Goal: Task Accomplishment & Management: Use online tool/utility

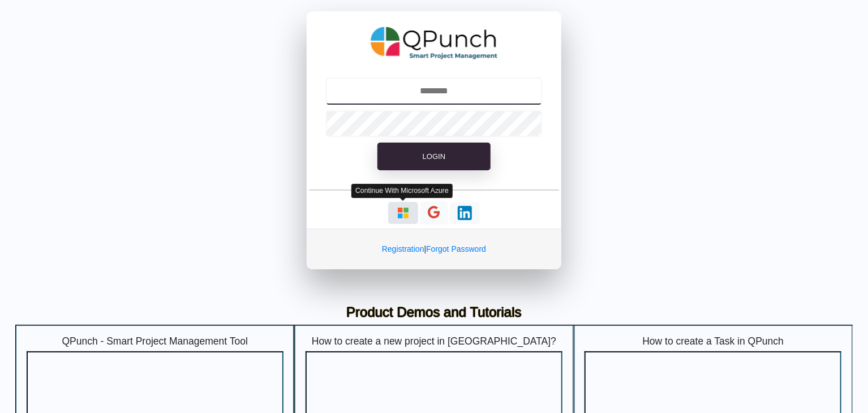
type input "**********"
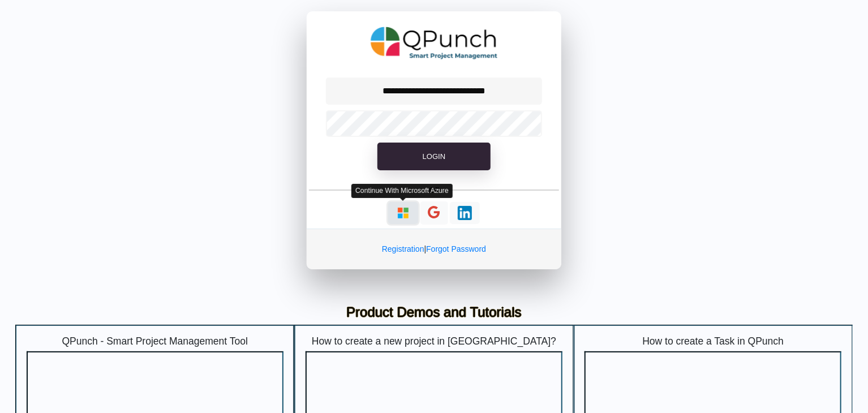
click at [403, 213] on img "button" at bounding box center [403, 213] width 14 height 14
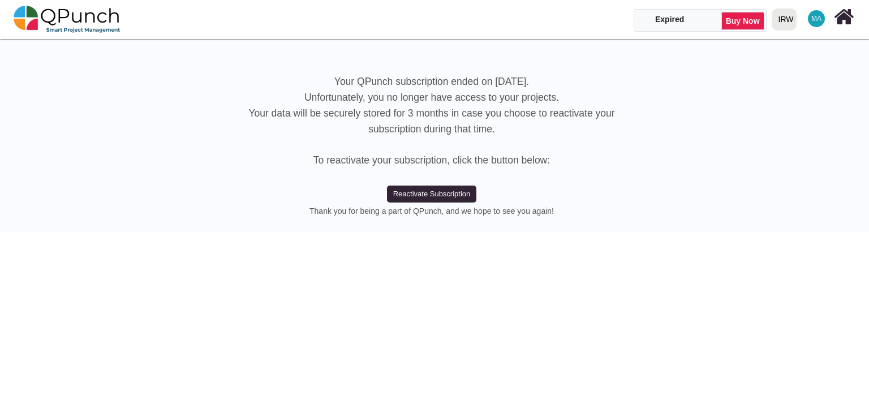
click at [788, 23] on div "IRW" at bounding box center [786, 20] width 15 height 20
click at [786, 63] on link "IRW" at bounding box center [806, 67] width 78 height 16
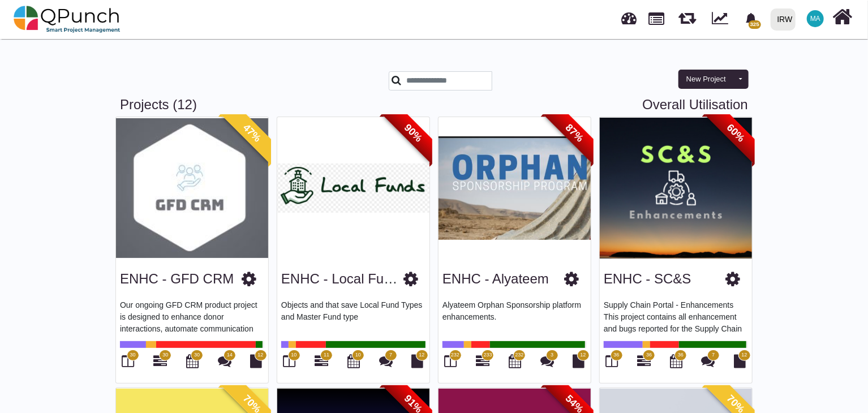
click at [195, 211] on img at bounding box center [192, 187] width 152 height 141
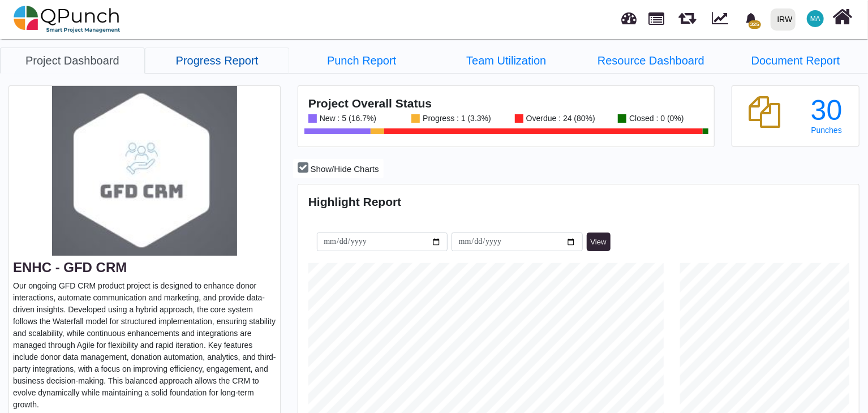
click at [233, 63] on link "Progress Report" at bounding box center [217, 61] width 145 height 26
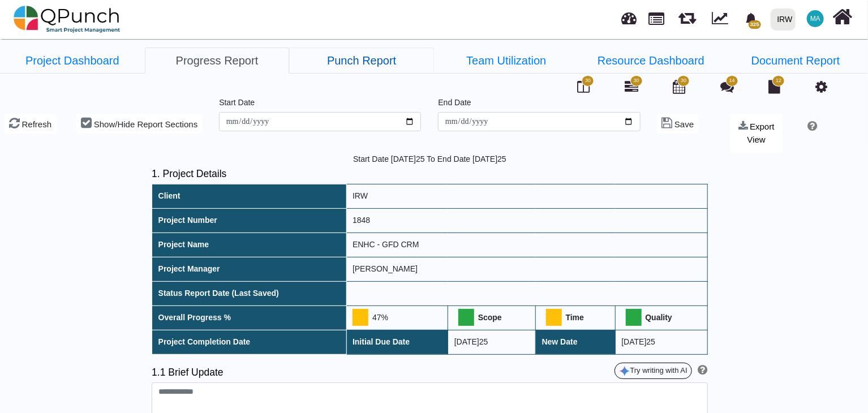
click at [345, 62] on link "Punch Report" at bounding box center [361, 61] width 145 height 26
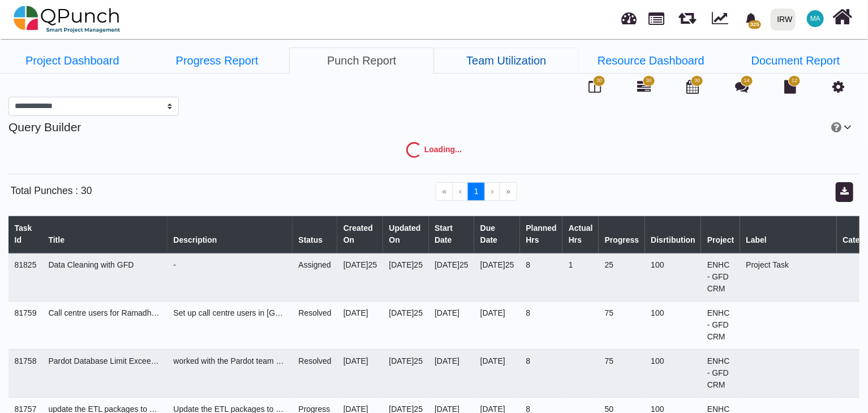
select select "***"
select select "****"
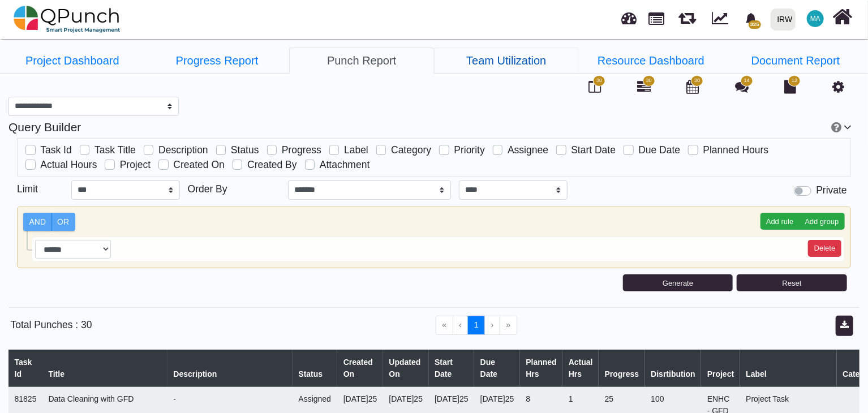
click at [491, 63] on link "Team Utilization" at bounding box center [506, 61] width 145 height 26
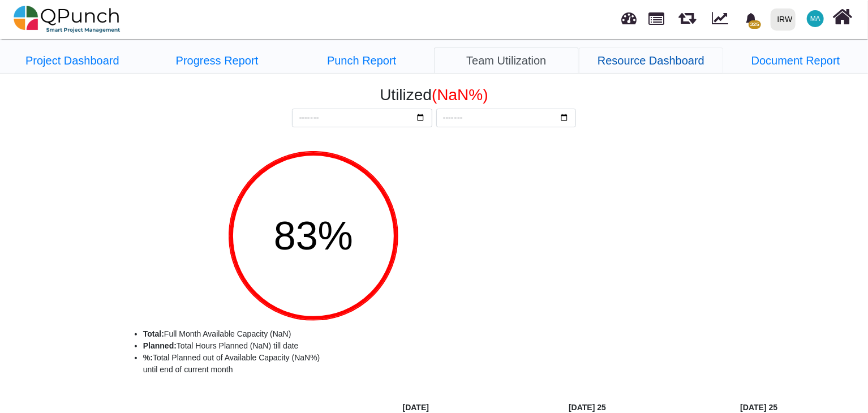
click at [627, 63] on link "Resource Dashboard" at bounding box center [651, 61] width 145 height 26
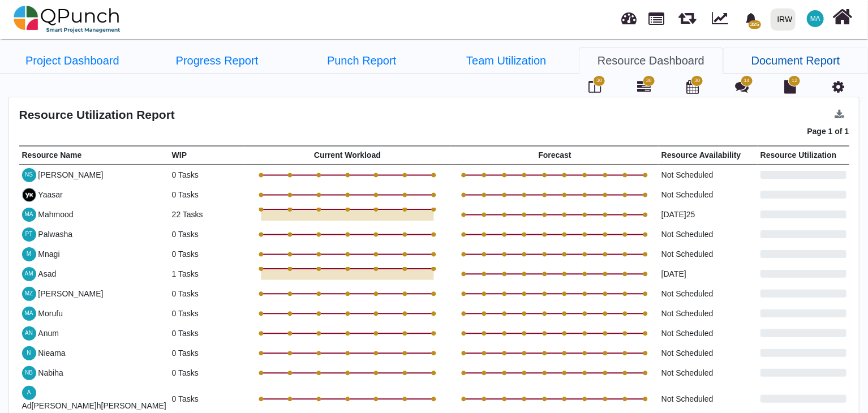
click at [811, 62] on link "Document Report" at bounding box center [795, 61] width 145 height 26
click at [78, 61] on link "Project Dashboard" at bounding box center [72, 61] width 145 height 26
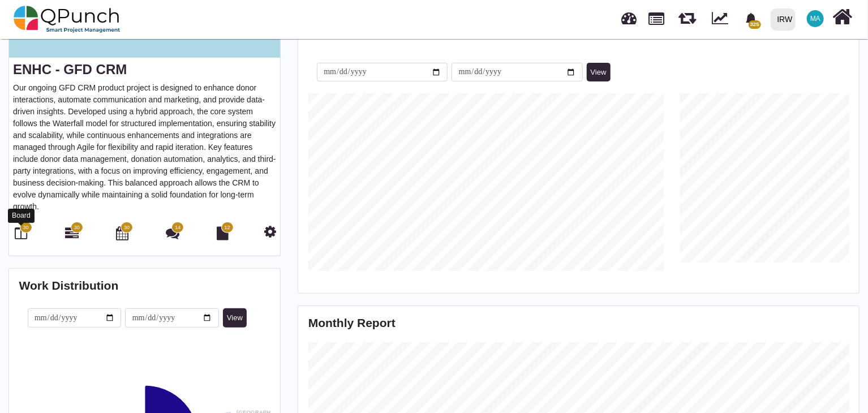
click at [23, 233] on icon at bounding box center [21, 233] width 12 height 14
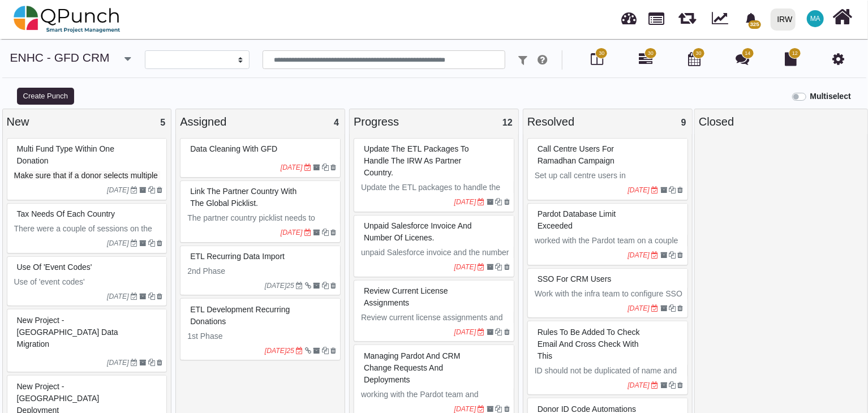
select select
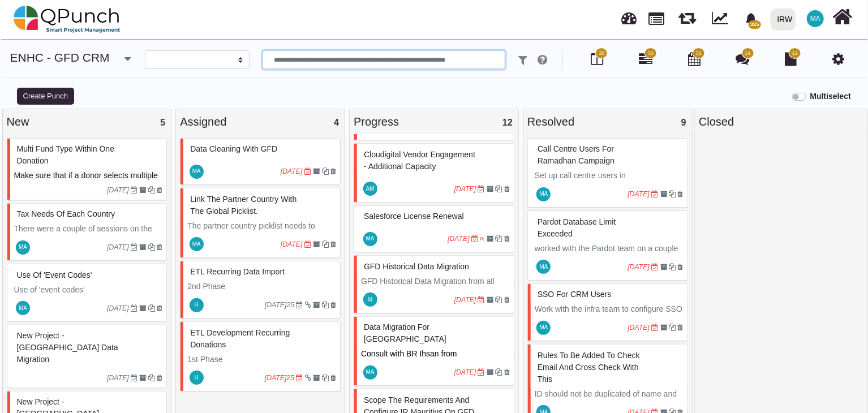
click at [302, 64] on input "text" at bounding box center [384, 59] width 243 height 19
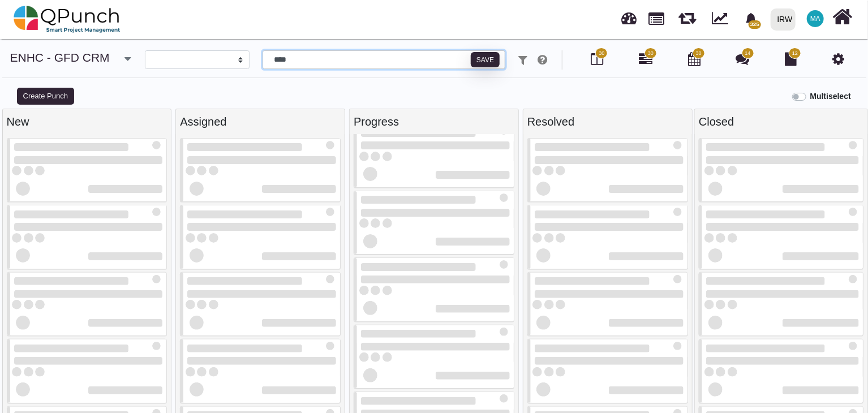
type input "****"
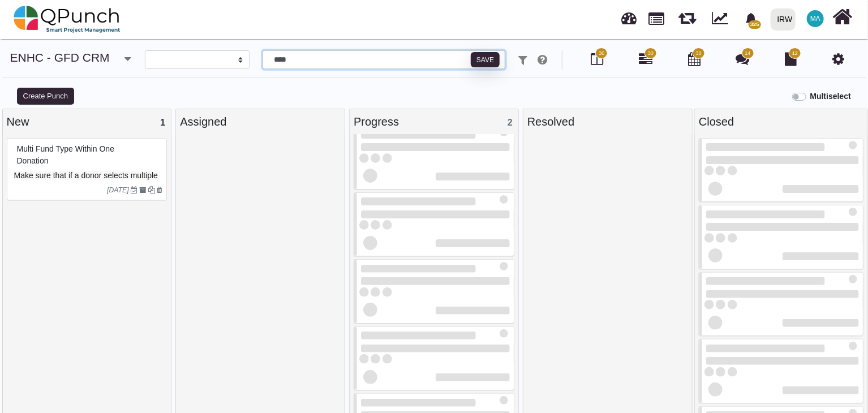
scroll to position [8, 0]
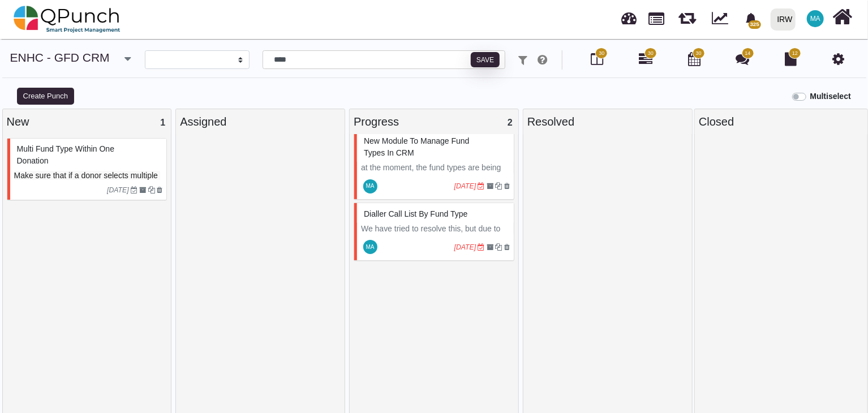
click at [427, 160] on div "New Module to manage Fund types in CRM" at bounding box center [435, 146] width 149 height 29
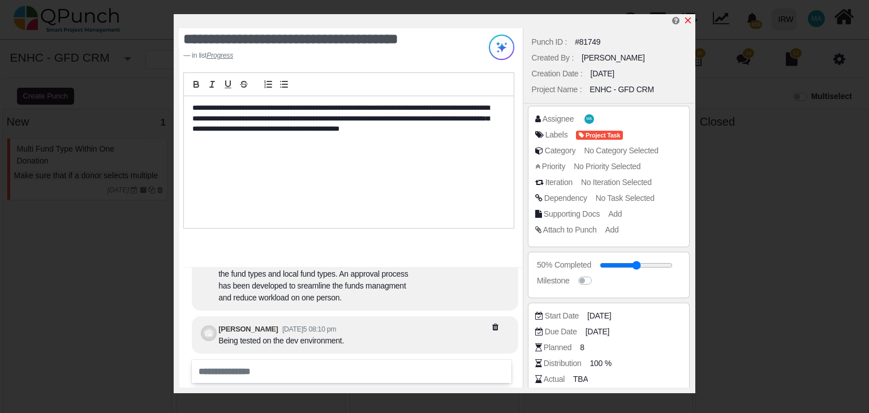
click at [686, 18] on icon "x" at bounding box center [688, 20] width 9 height 9
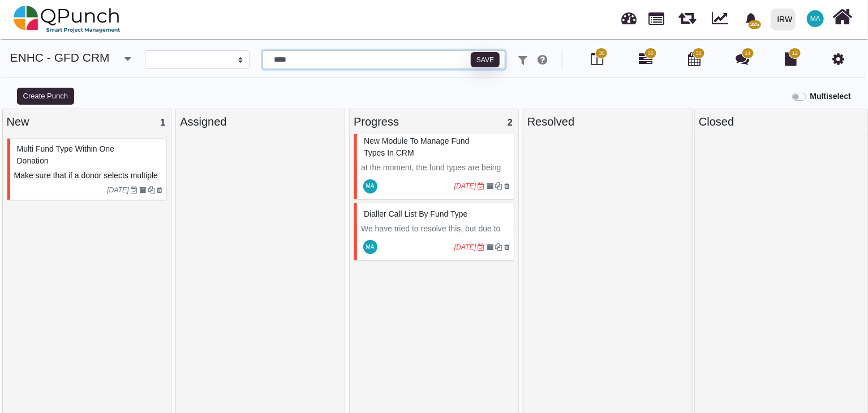
drag, startPoint x: 298, startPoint y: 59, endPoint x: 184, endPoint y: 75, distance: 114.8
click at [220, 58] on div "**********" at bounding box center [434, 59] width 848 height 19
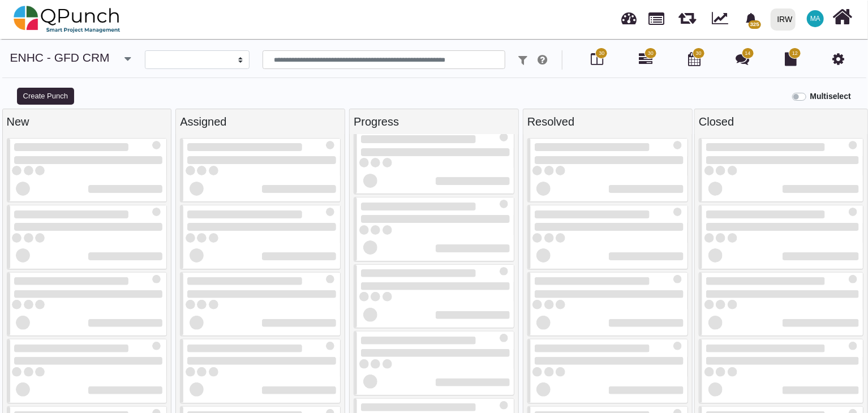
click at [259, 30] on nav "325 Notification Clear Qurbani Campaign Asad Malik 11-08-2025 11-08-2025 11-08-…" at bounding box center [434, 19] width 868 height 39
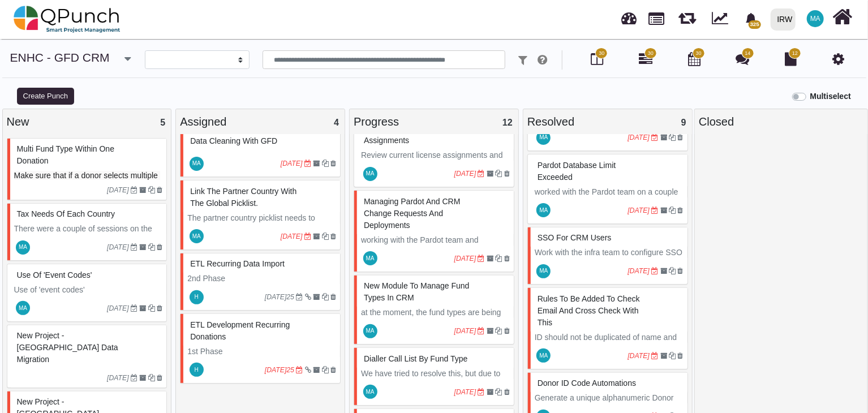
scroll to position [234, 0]
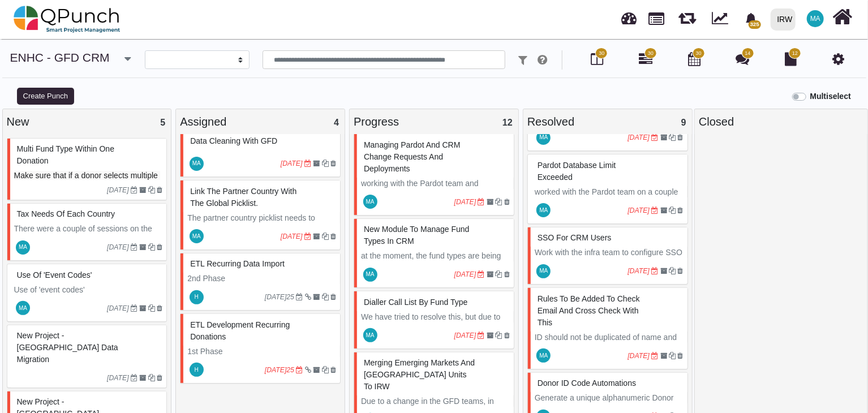
click at [398, 239] on span "New Module to manage Fund types in CRM" at bounding box center [417, 235] width 106 height 21
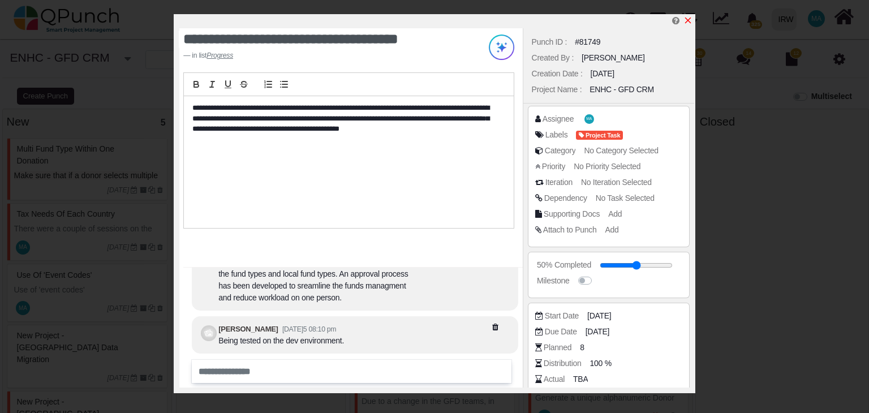
click at [688, 20] on icon "x" at bounding box center [688, 21] width 6 height 6
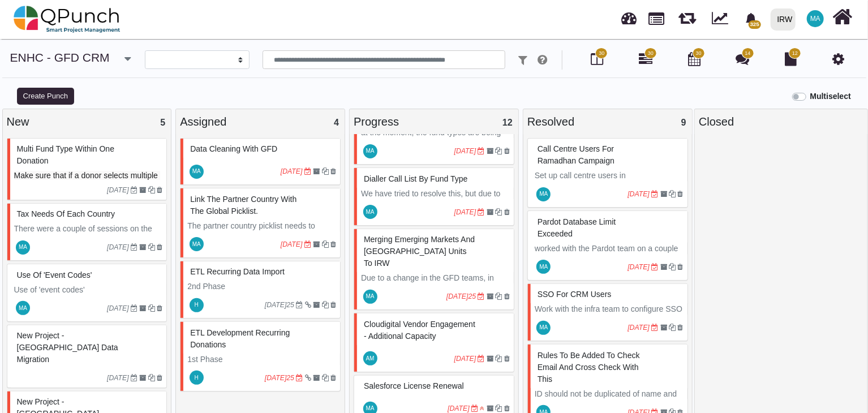
click at [124, 57] on icon "button" at bounding box center [127, 58] width 6 height 11
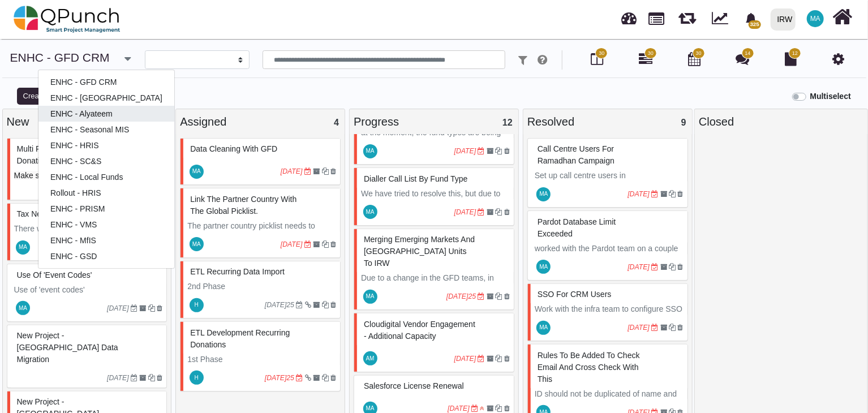
click at [88, 111] on link "ENHC - Alyateem" at bounding box center [106, 114] width 136 height 16
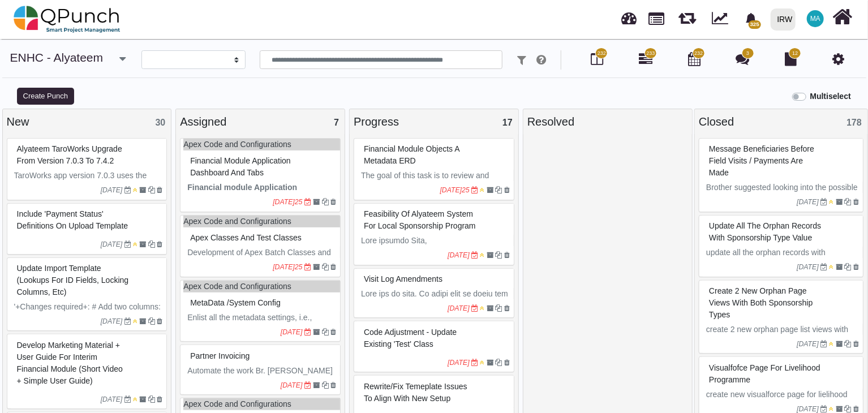
select select
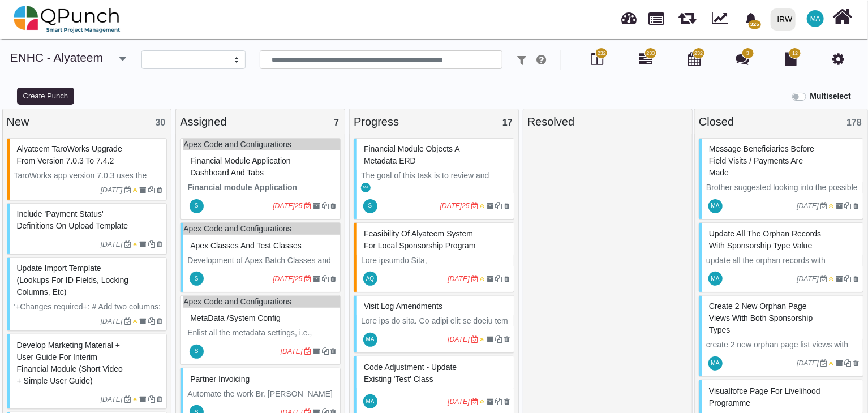
click at [417, 168] on div "Financial Module Objects a metadata ERD" at bounding box center [435, 154] width 149 height 29
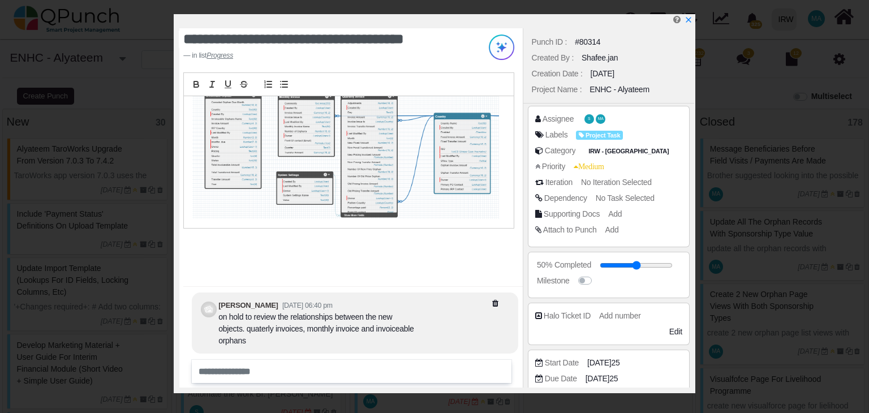
scroll to position [170, 0]
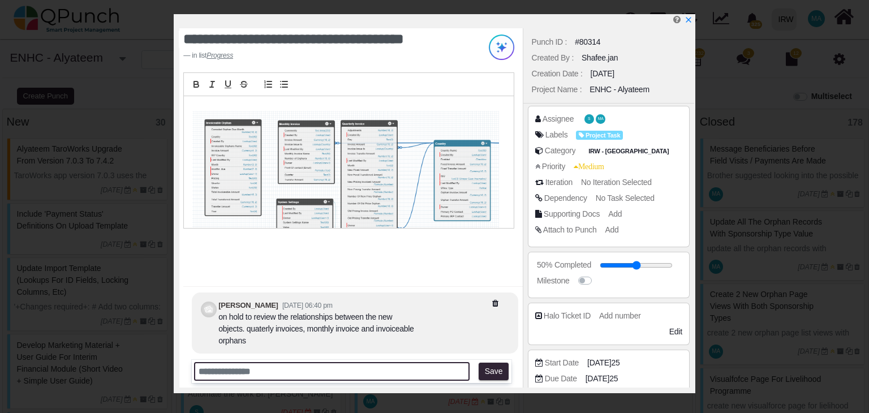
click at [253, 367] on input "text" at bounding box center [332, 371] width 276 height 19
type input "**********"
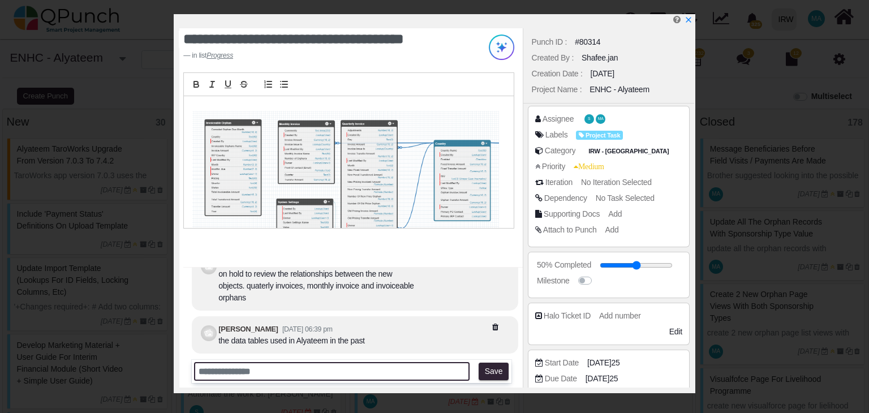
click at [295, 372] on input "text" at bounding box center [332, 371] width 276 height 19
type input "***"
drag, startPoint x: 233, startPoint y: 367, endPoint x: 120, endPoint y: 360, distance: 113.4
click at [153, 358] on div "**********" at bounding box center [434, 206] width 869 height 413
click at [299, 339] on div "the data tables used in Alyateem in the past" at bounding box center [291, 341] width 147 height 12
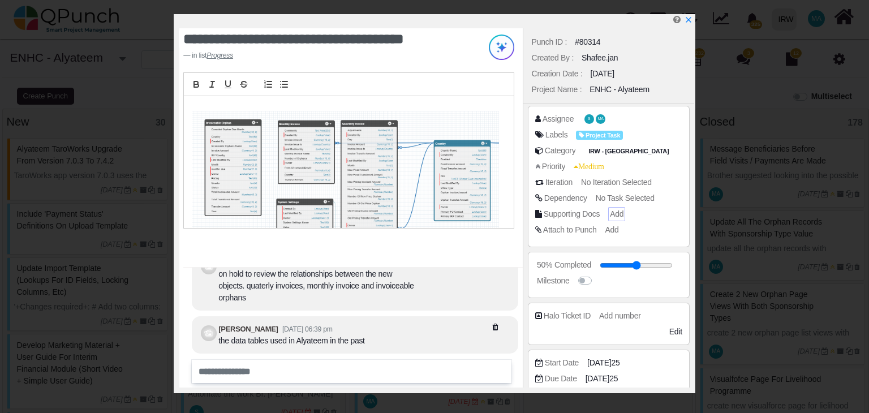
click at [617, 216] on span "Add" at bounding box center [617, 213] width 14 height 9
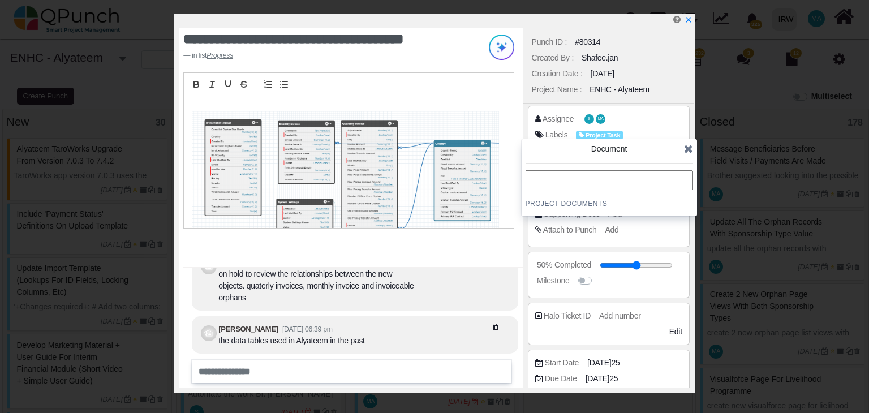
click at [597, 179] on input "text" at bounding box center [609, 180] width 167 height 20
click at [595, 176] on input "text" at bounding box center [609, 180] width 167 height 20
click at [596, 176] on input "text" at bounding box center [609, 180] width 167 height 20
click at [599, 176] on input "text" at bounding box center [609, 180] width 167 height 20
click at [604, 175] on input "text" at bounding box center [609, 180] width 167 height 20
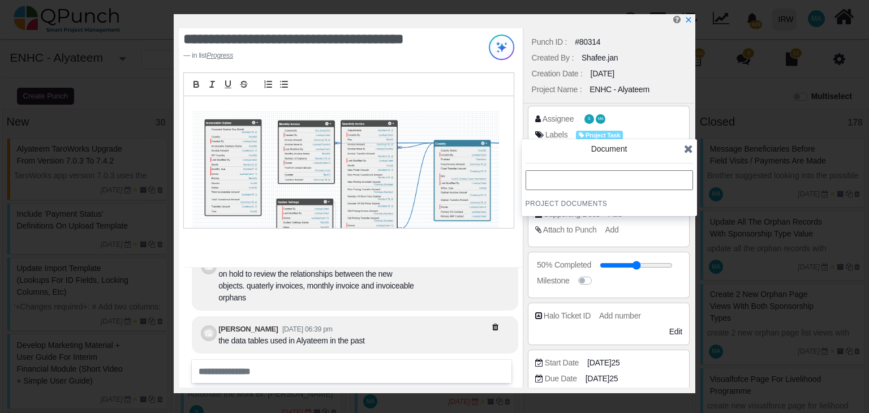
click at [598, 148] on span "Document" at bounding box center [609, 148] width 36 height 9
click at [691, 150] on icon at bounding box center [688, 148] width 9 height 11
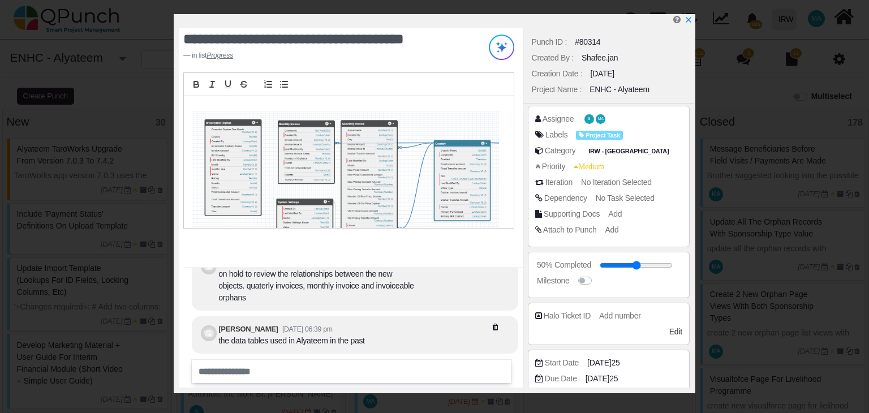
click at [317, 333] on small "20-08-2025 06:39 pm" at bounding box center [307, 329] width 50 height 8
drag, startPoint x: 317, startPoint y: 333, endPoint x: 325, endPoint y: 329, distance: 8.9
click at [319, 331] on small "20-08-2025 06:39 pm" at bounding box center [307, 329] width 50 height 8
drag, startPoint x: 369, startPoint y: 340, endPoint x: 218, endPoint y: 342, distance: 151.1
click at [218, 342] on div "Mahmood Ashraf 20-08-2025 06:39 pm the data tables used in Alyateem in the past" at bounding box center [355, 334] width 326 height 37
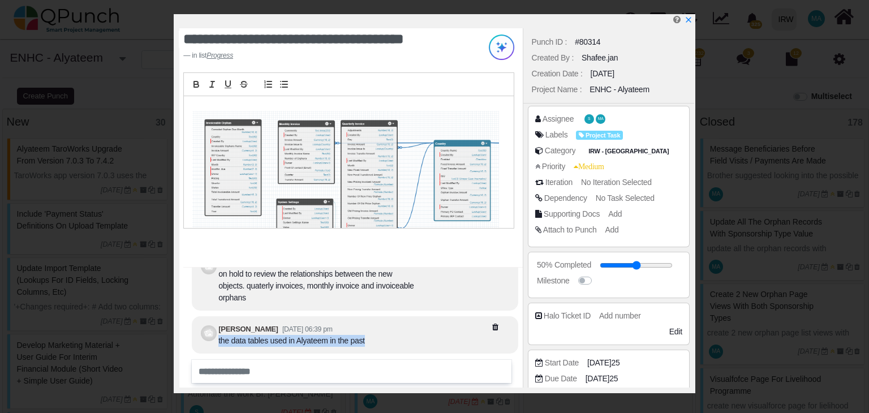
copy div "the data tables used in Alyateem in the past"
click at [611, 231] on span "Add" at bounding box center [614, 229] width 14 height 9
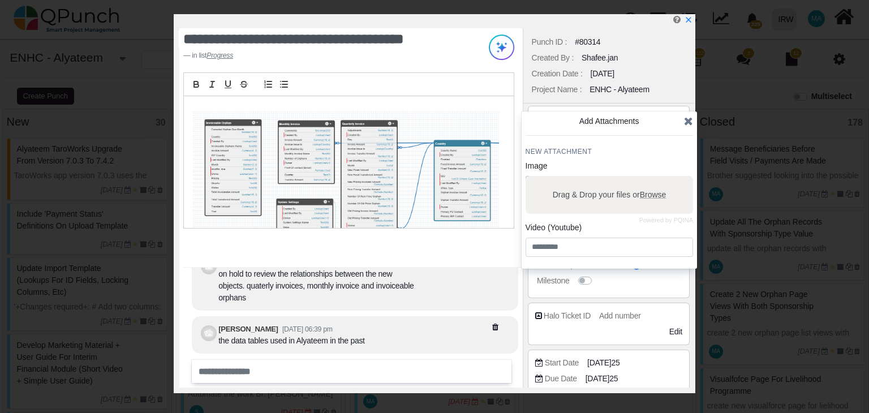
click at [690, 121] on icon at bounding box center [688, 120] width 9 height 11
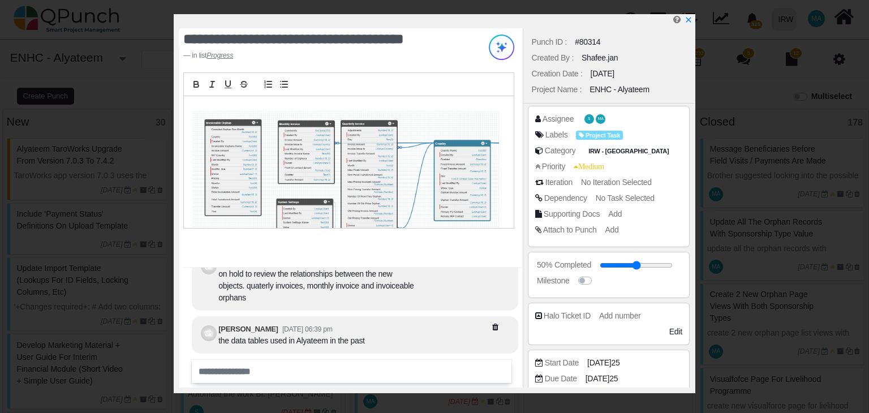
click at [351, 341] on div "the data tables used in Alyateem in the past" at bounding box center [291, 341] width 147 height 12
click at [205, 334] on div at bounding box center [209, 333] width 16 height 16
click at [210, 331] on div at bounding box center [209, 333] width 16 height 16
drag, startPoint x: 215, startPoint y: 331, endPoint x: 237, endPoint y: 328, distance: 22.2
click at [216, 331] on div at bounding box center [209, 333] width 20 height 20
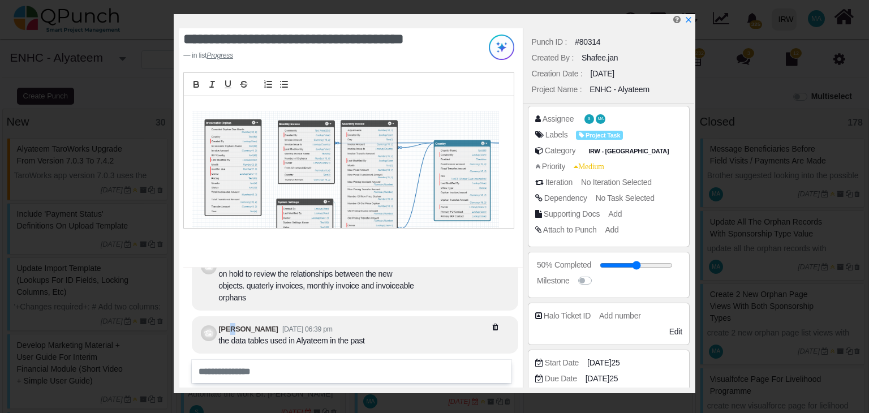
click at [239, 328] on b "[PERSON_NAME]" at bounding box center [247, 329] width 59 height 8
drag, startPoint x: 263, startPoint y: 327, endPoint x: 272, endPoint y: 327, distance: 9.1
click at [264, 327] on b "[PERSON_NAME]" at bounding box center [247, 329] width 59 height 8
drag, startPoint x: 272, startPoint y: 327, endPoint x: 287, endPoint y: 328, distance: 15.9
click at [272, 327] on b "[PERSON_NAME]" at bounding box center [247, 329] width 59 height 8
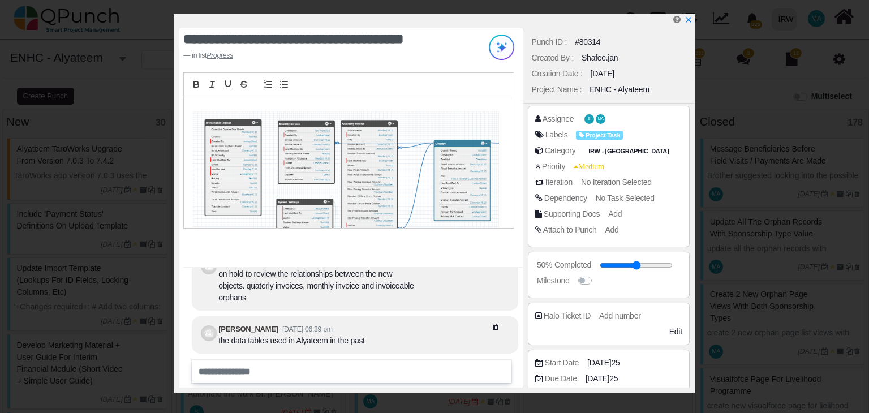
click at [287, 328] on small "20-08-2025 06:39 pm" at bounding box center [307, 329] width 50 height 8
click at [290, 327] on small "20-08-2025 06:39 pm" at bounding box center [307, 329] width 50 height 8
click at [291, 326] on small "20-08-2025 06:39 pm" at bounding box center [307, 329] width 50 height 8
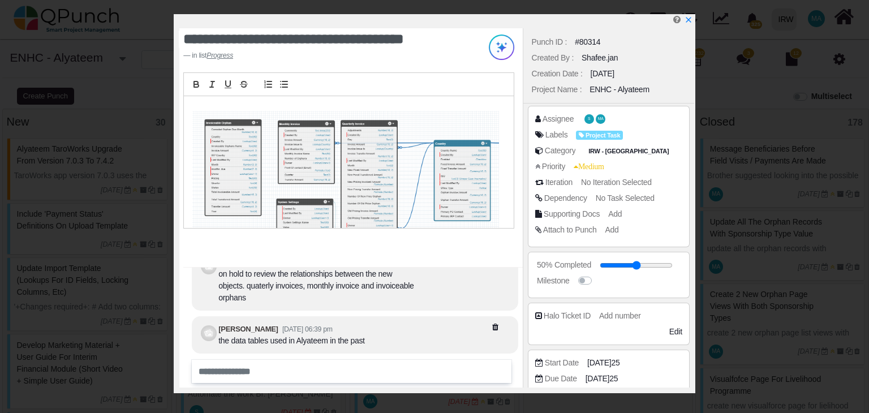
click at [312, 338] on div "the data tables used in Alyateem in the past" at bounding box center [291, 341] width 147 height 12
drag, startPoint x: 380, startPoint y: 350, endPoint x: 390, endPoint y: 354, distance: 10.4
click at [389, 354] on div "Mahmood Ashraf 18-07-2025 06:40 pm on hold to review the relationships between …" at bounding box center [355, 301] width 326 height 115
click at [321, 340] on div "the data tables used in Alyateem in the past" at bounding box center [291, 341] width 147 height 12
click at [376, 340] on div at bounding box center [438, 335] width 147 height 24
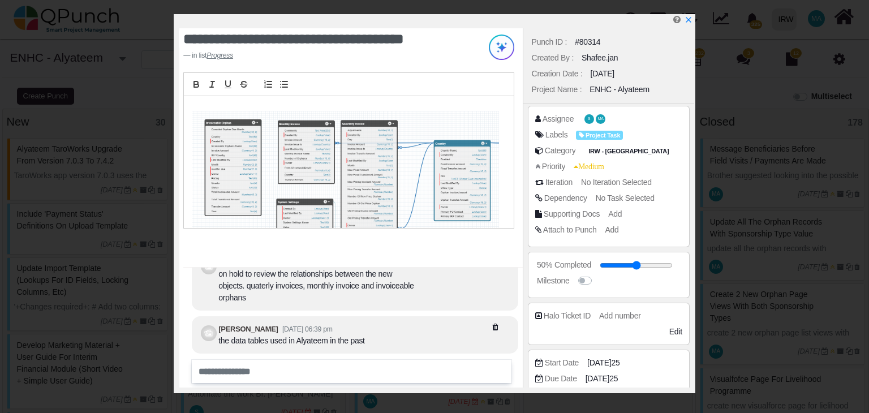
click at [376, 340] on div at bounding box center [438, 335] width 147 height 24
click at [206, 334] on div at bounding box center [209, 333] width 16 height 16
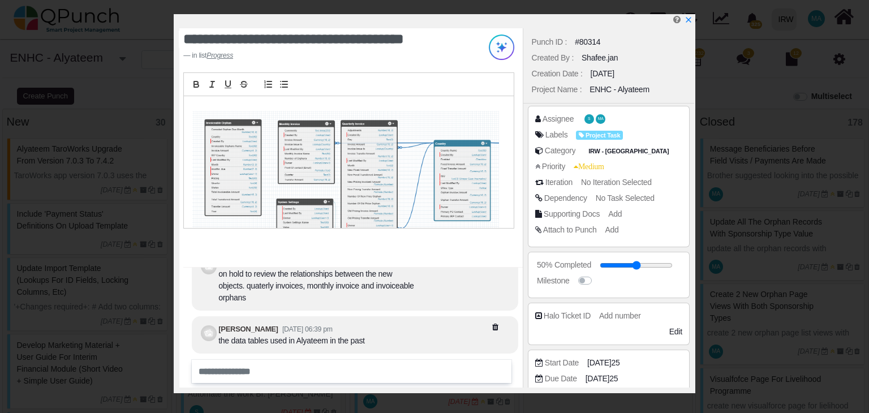
click at [208, 333] on div at bounding box center [209, 333] width 16 height 16
click at [208, 331] on div at bounding box center [209, 333] width 16 height 16
click at [253, 333] on b "[PERSON_NAME]" at bounding box center [247, 329] width 59 height 8
click at [257, 333] on b "[PERSON_NAME]" at bounding box center [247, 329] width 59 height 8
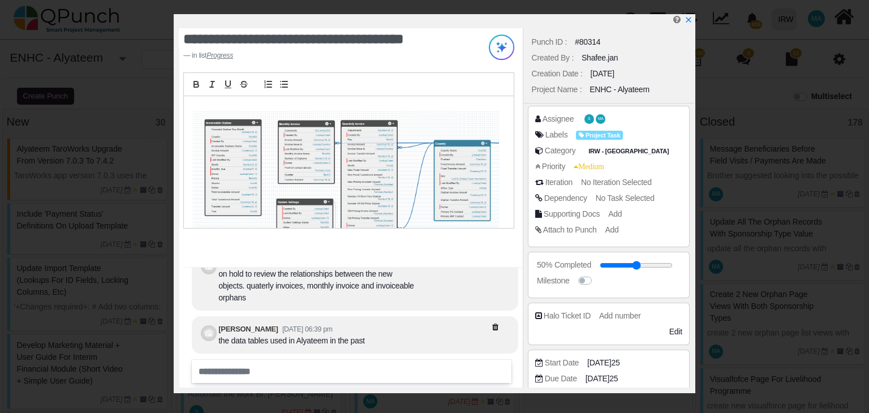
click at [257, 341] on div "the data tables used in Alyateem in the past" at bounding box center [291, 341] width 147 height 12
click at [251, 343] on div "the data tables used in Alyateem in the past" at bounding box center [291, 341] width 147 height 12
click at [446, 175] on img at bounding box center [345, 179] width 307 height 136
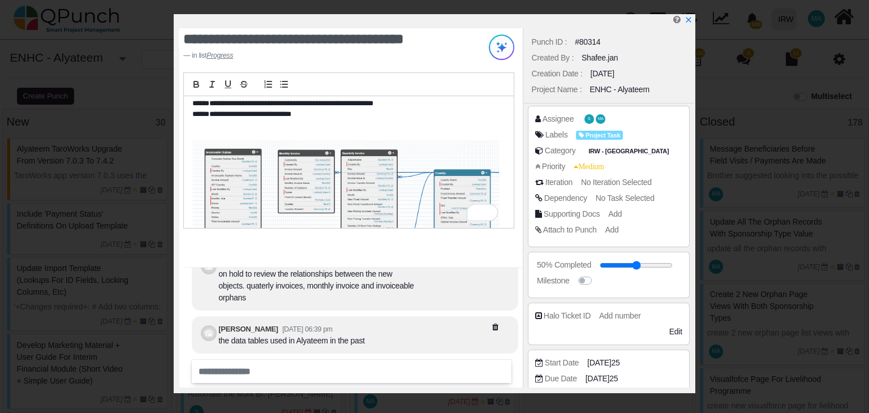
scroll to position [201, 0]
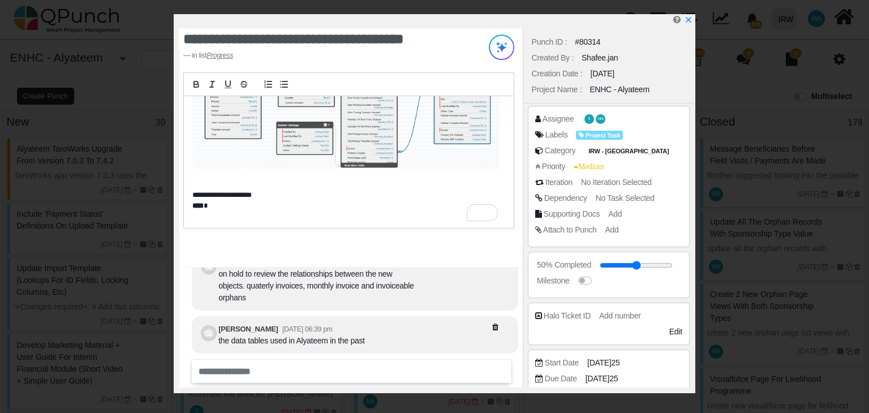
click at [429, 164] on img "To enrich screen reader interactions, please activate Accessibility in Grammarl…" at bounding box center [345, 102] width 307 height 136
drag, startPoint x: 306, startPoint y: 187, endPoint x: 270, endPoint y: 187, distance: 35.6
click at [303, 187] on p "To enrich screen reader interactions, please activate Accessibility in Grammarl…" at bounding box center [345, 185] width 307 height 10
click at [213, 196] on p "**********" at bounding box center [345, 195] width 306 height 10
drag, startPoint x: 333, startPoint y: 195, endPoint x: 188, endPoint y: 193, distance: 144.9
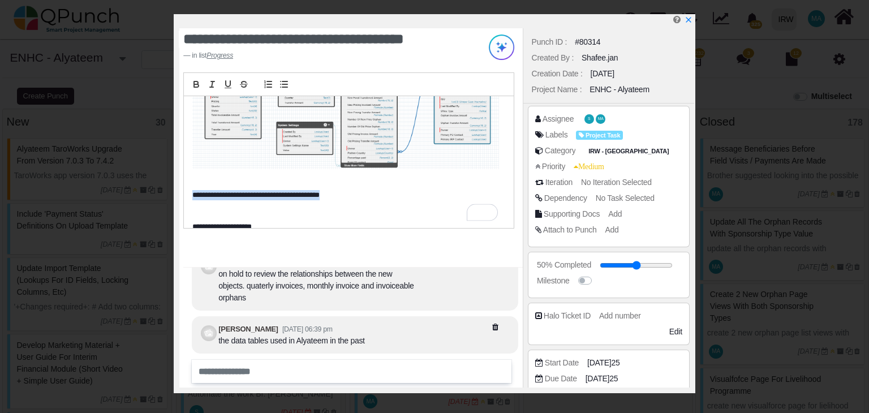
click at [187, 193] on div "**********" at bounding box center [348, 151] width 347 height 158
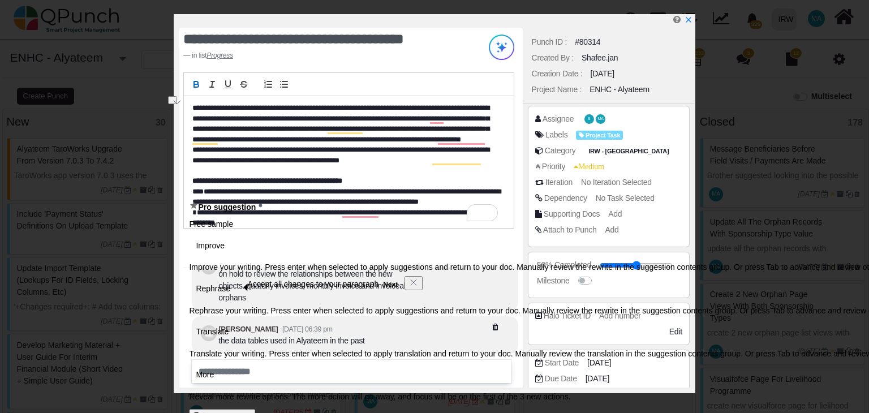
select select
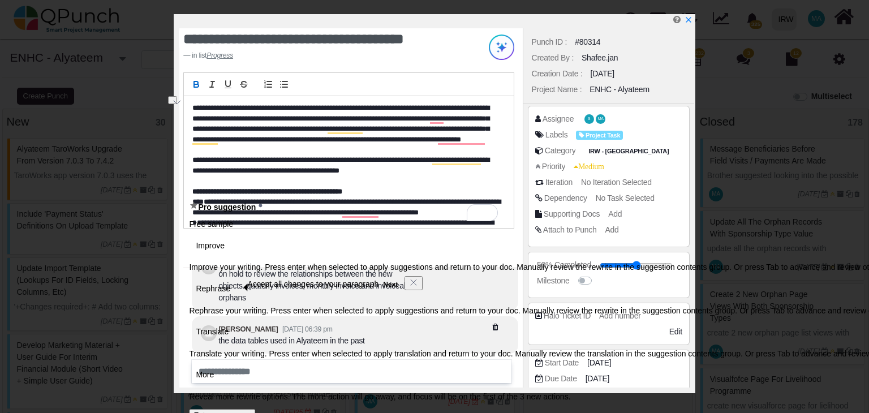
scroll to position [247, 0]
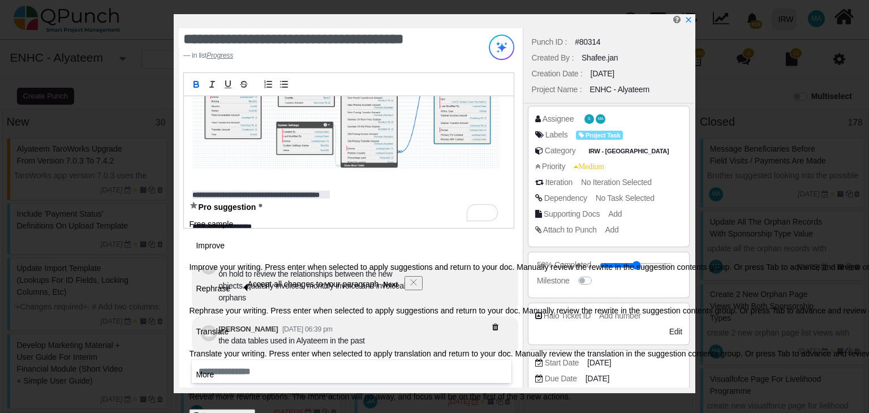
click at [363, 185] on p "To enrich screen reader interactions, please activate Accessibility in Grammarl…" at bounding box center [345, 185] width 307 height 10
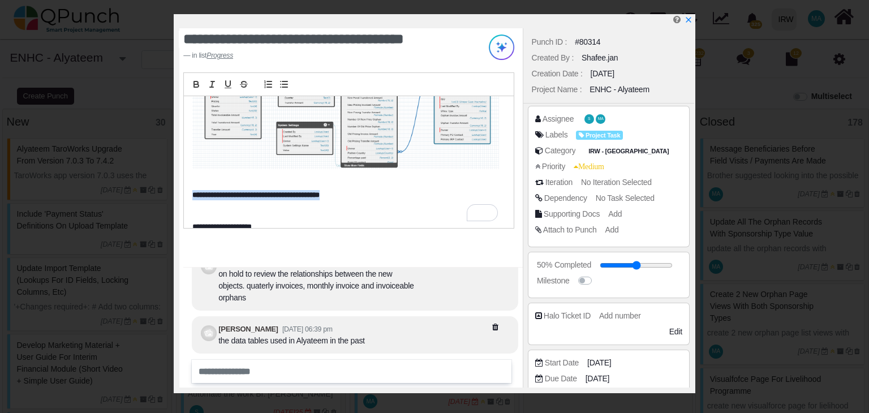
drag, startPoint x: 345, startPoint y: 194, endPoint x: 182, endPoint y: 195, distance: 163.5
click at [182, 194] on div "**********" at bounding box center [348, 151] width 347 height 158
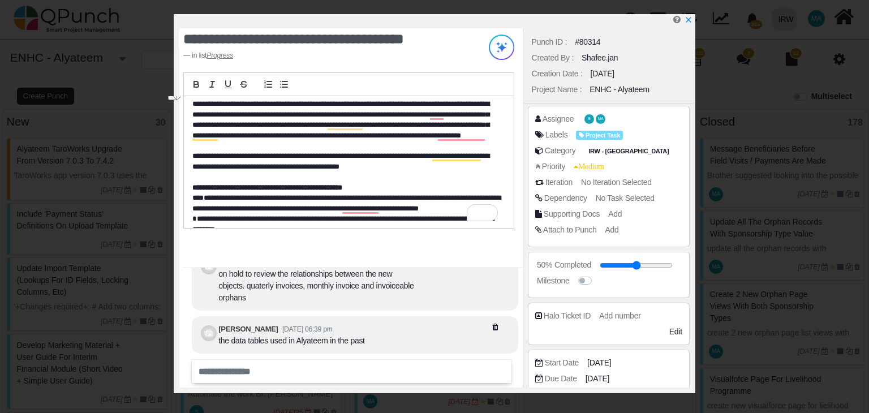
scroll to position [0, 0]
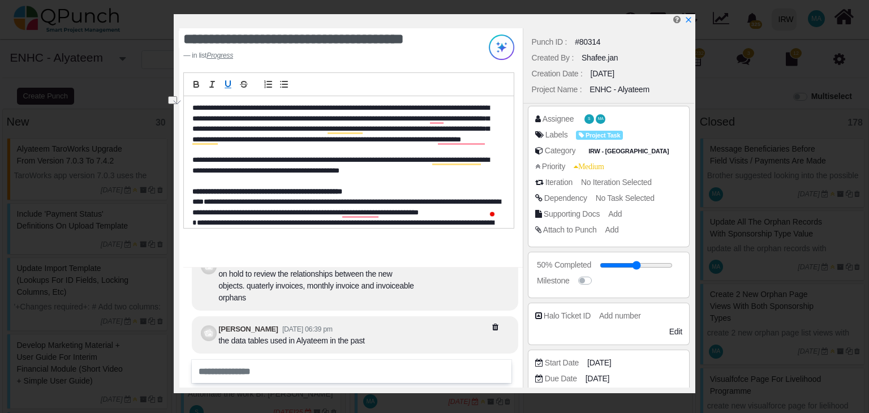
click at [226, 84] on icon "button" at bounding box center [228, 84] width 10 height 10
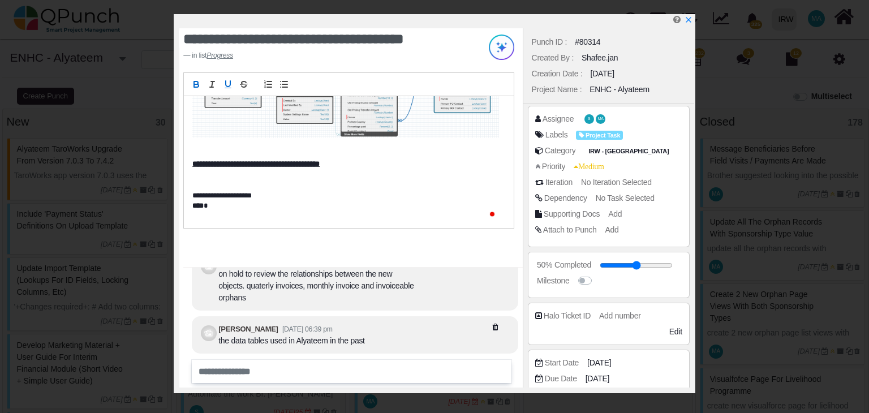
click at [354, 156] on p "To enrich screen reader interactions, please activate Accessibility in Grammarl…" at bounding box center [345, 154] width 307 height 10
click at [359, 163] on p "**********" at bounding box center [345, 164] width 307 height 10
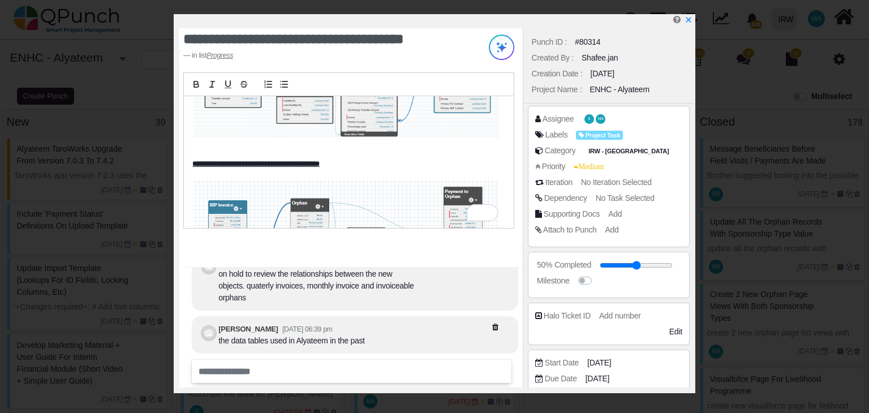
scroll to position [390, 0]
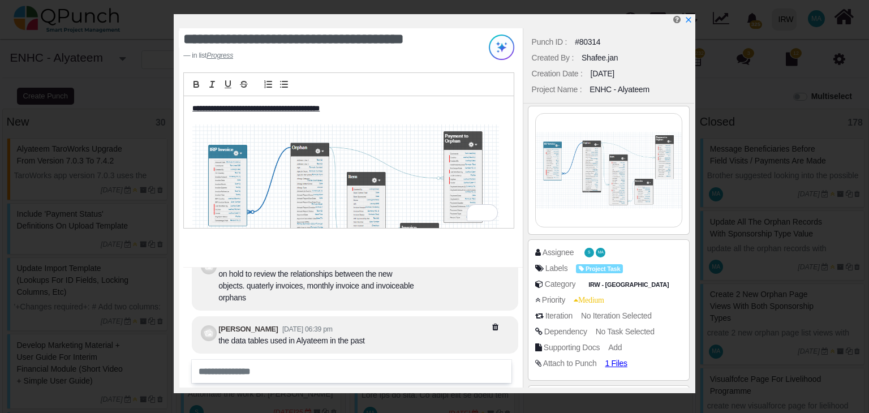
click at [321, 174] on img "To enrich screen reader interactions, please activate Accessibility in Grammarl…" at bounding box center [345, 204] width 307 height 161
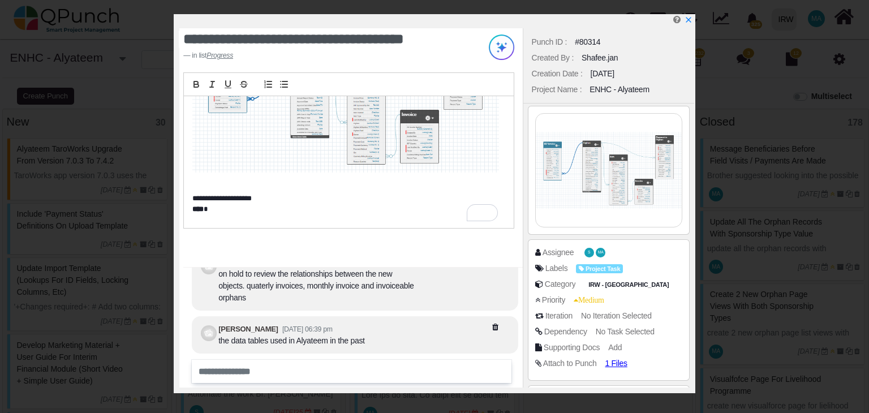
click at [506, 164] on div "**********" at bounding box center [349, 162] width 330 height 132
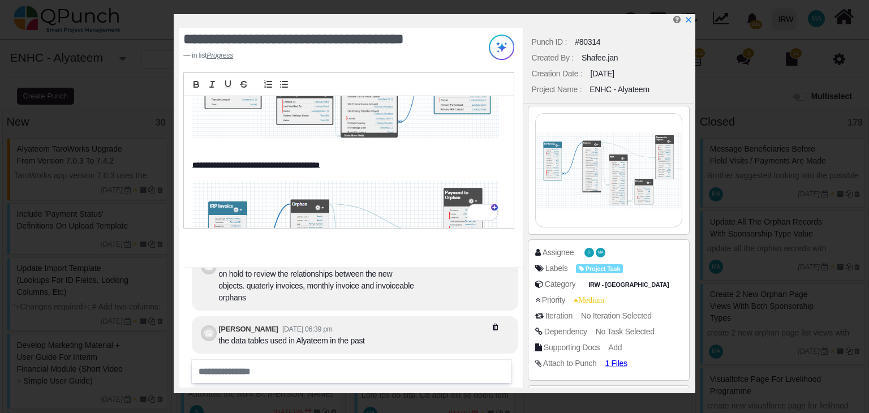
click at [233, 164] on u "**********" at bounding box center [255, 164] width 127 height 7
click at [258, 164] on u "**********" at bounding box center [254, 164] width 124 height 7
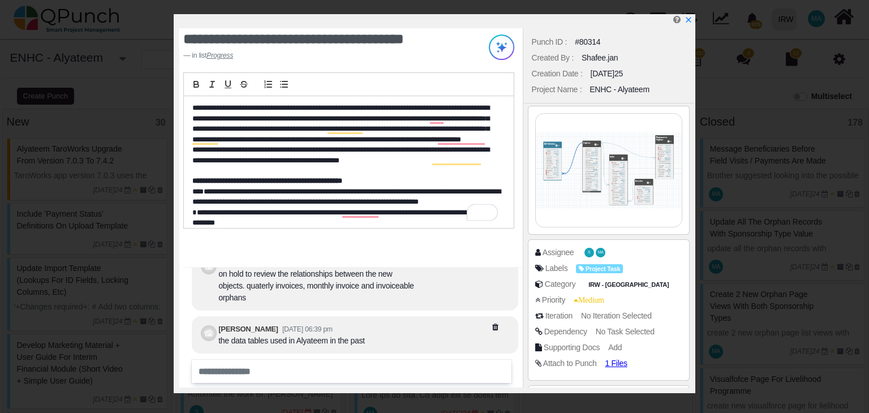
select select
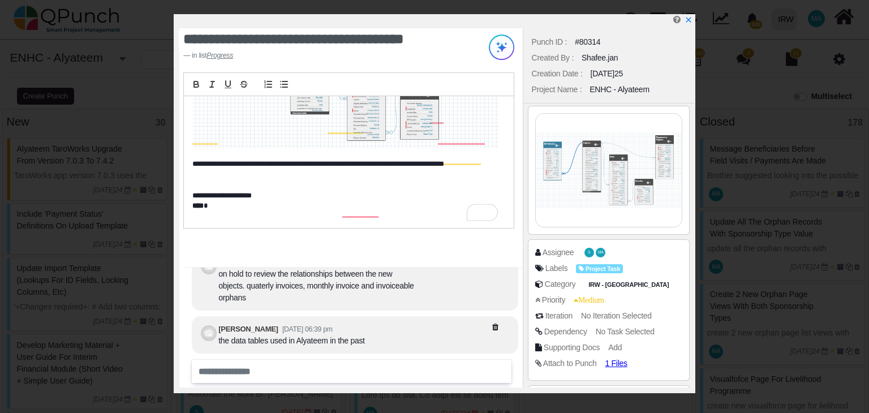
scroll to position [470, 0]
click at [472, 164] on p "**********" at bounding box center [345, 165] width 306 height 10
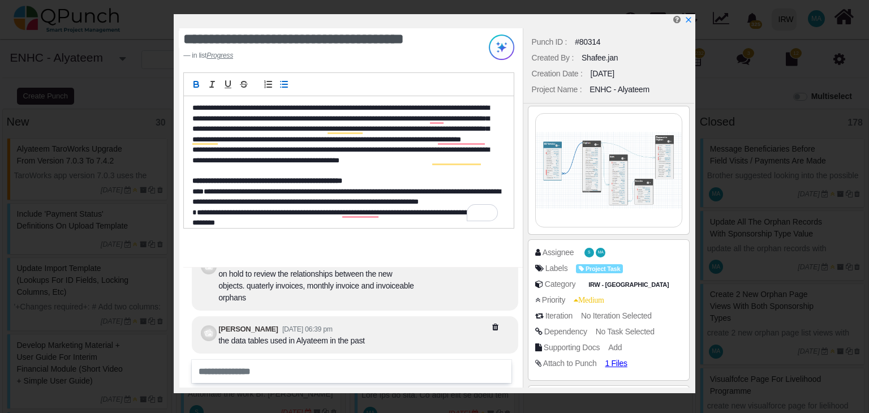
select select
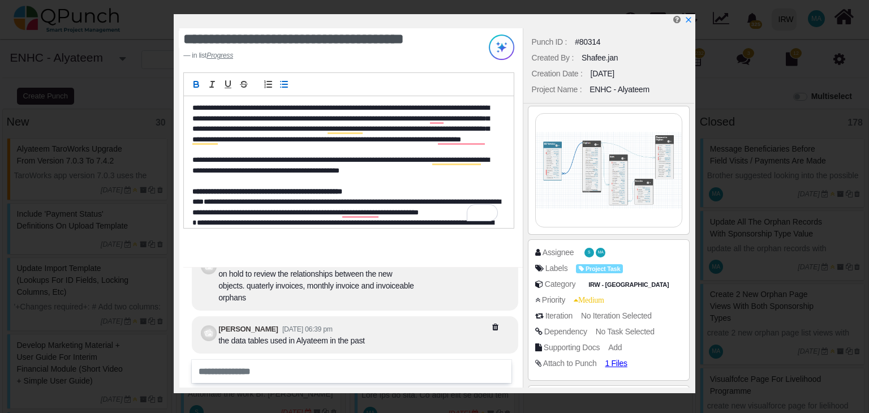
scroll to position [483, 0]
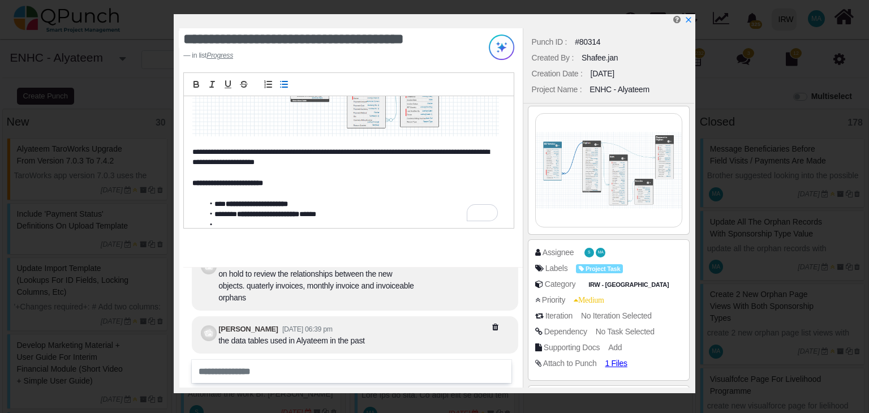
click at [345, 214] on li "**********" at bounding box center [351, 214] width 295 height 10
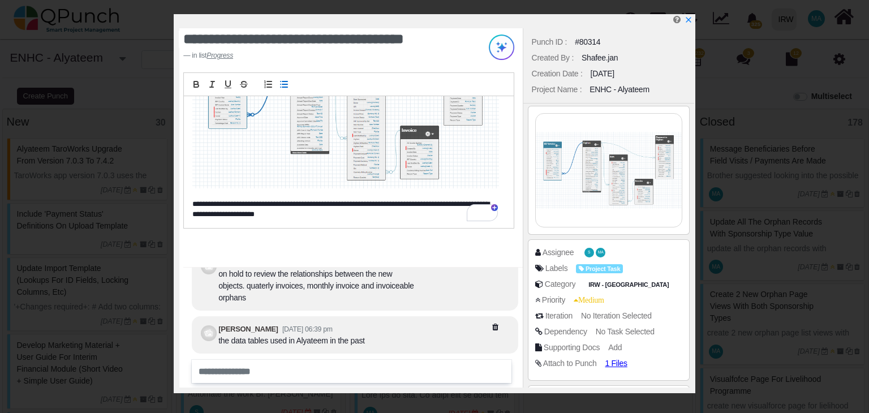
scroll to position [553, 0]
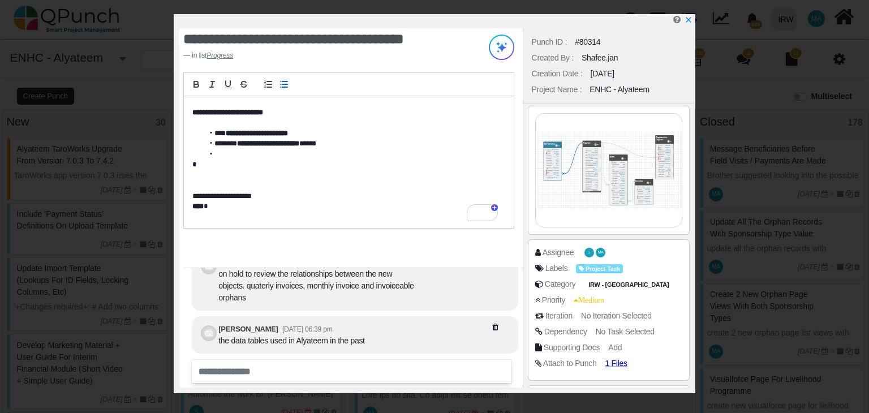
click at [230, 149] on li "To enrich screen reader interactions, please activate Accessibility in Grammarl…" at bounding box center [351, 154] width 295 height 10
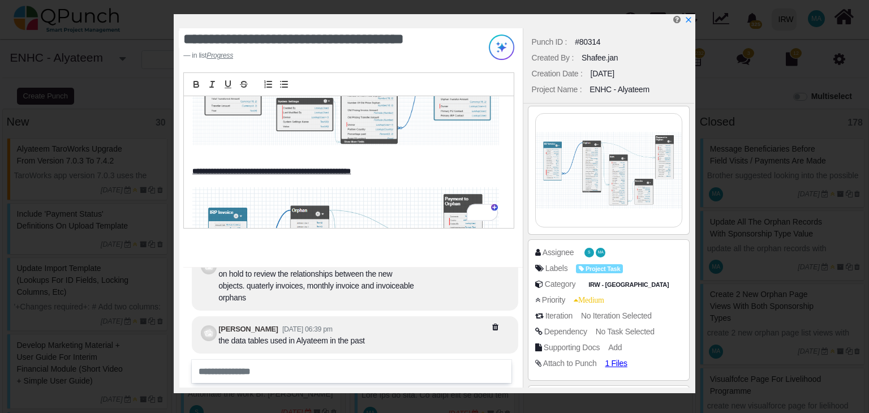
scroll to position [0, 0]
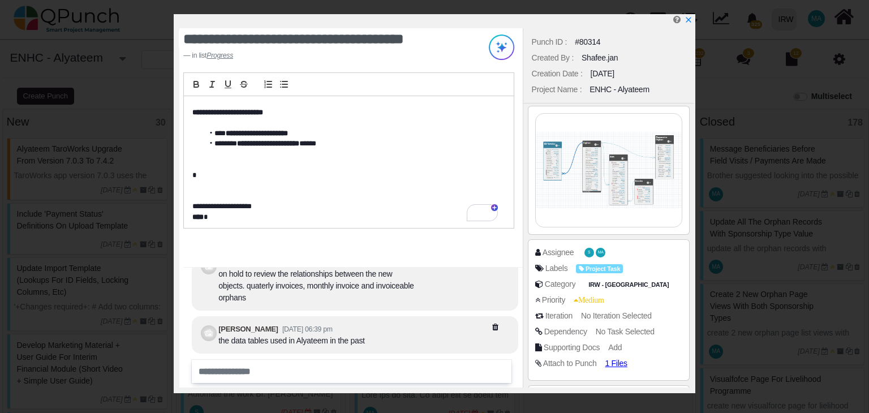
click at [493, 328] on icon at bounding box center [509, 327] width 35 height 8
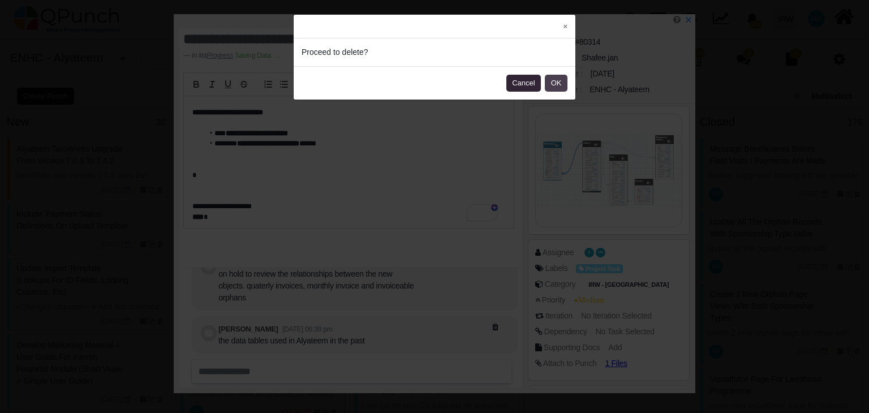
click at [555, 82] on button "OK" at bounding box center [556, 83] width 23 height 17
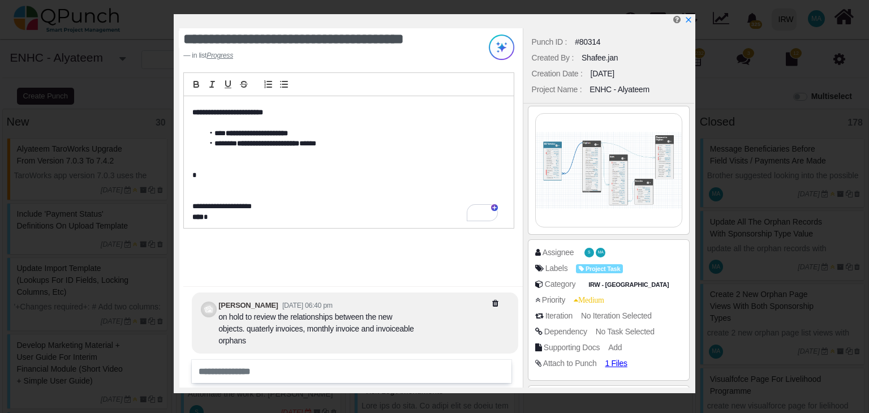
click at [213, 134] on li "**********" at bounding box center [351, 133] width 295 height 10
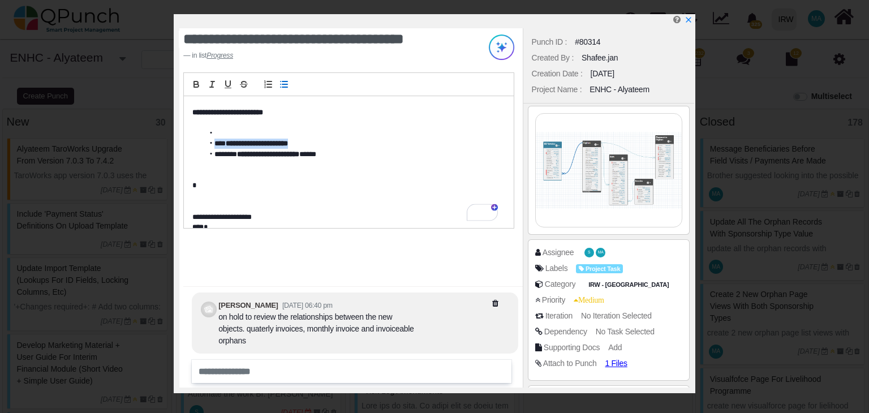
copy li "**********"
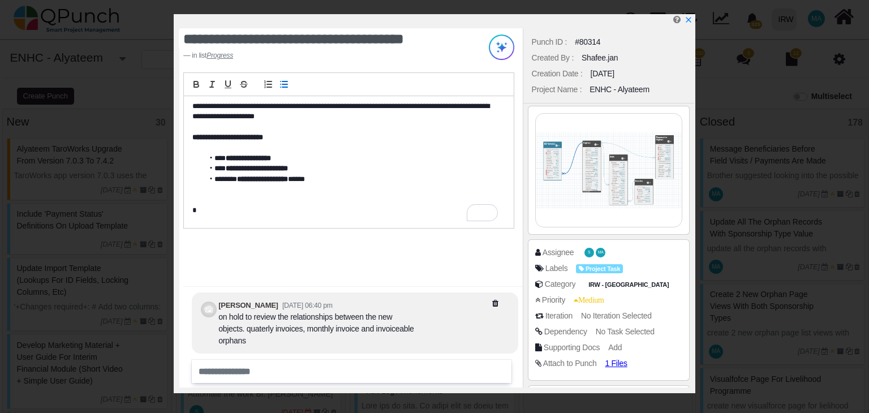
scroll to position [553, 0]
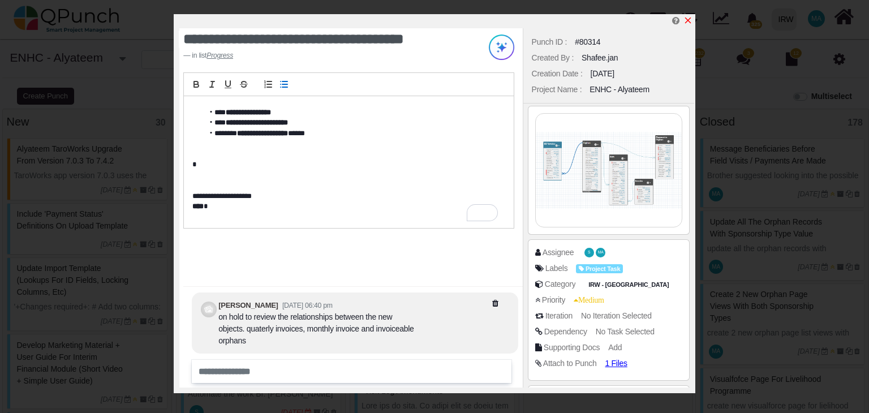
click at [688, 21] on icon "x" at bounding box center [688, 21] width 6 height 6
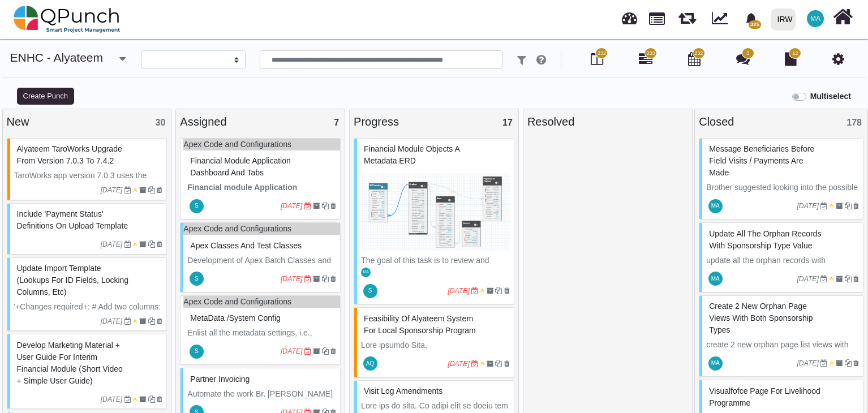
select select
click at [452, 210] on img at bounding box center [435, 212] width 149 height 85
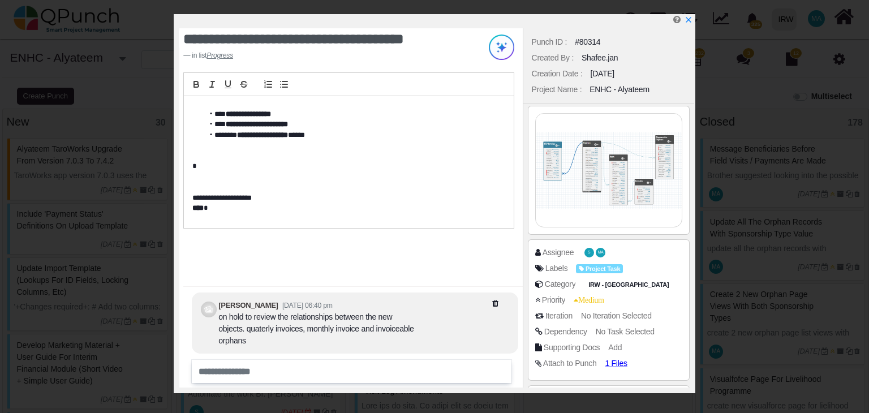
scroll to position [574, 0]
click at [204, 154] on p at bounding box center [345, 154] width 307 height 10
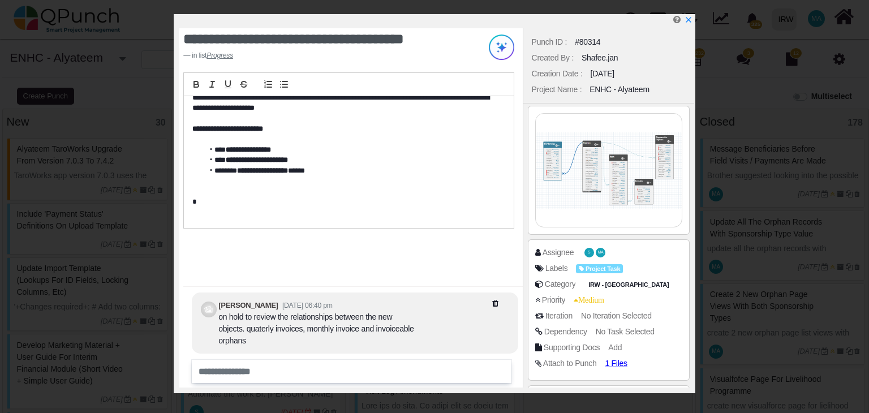
scroll to position [518, 0]
